Goal: Find specific page/section: Find specific page/section

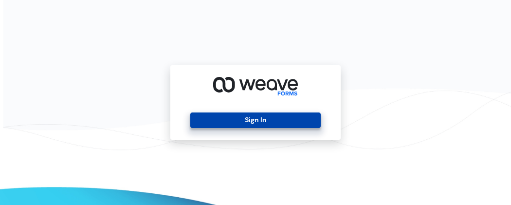
click at [261, 118] on button "Sign In" at bounding box center [255, 120] width 130 height 16
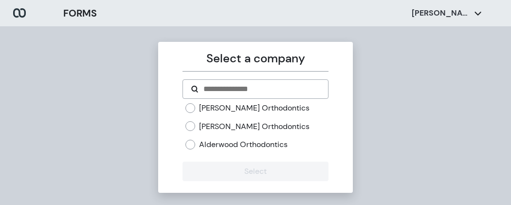
click at [246, 107] on label "[PERSON_NAME] Orthodontics" at bounding box center [254, 108] width 110 height 11
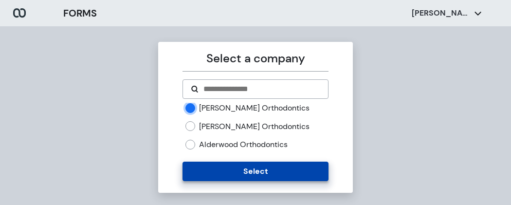
click at [249, 175] on button "Select" at bounding box center [254, 170] width 145 height 19
